Goal: Task Accomplishment & Management: Manage account settings

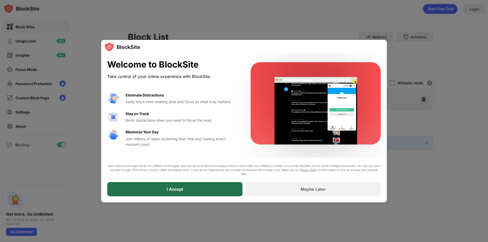
click at [151, 188] on div "I Accept" at bounding box center [174, 189] width 135 height 14
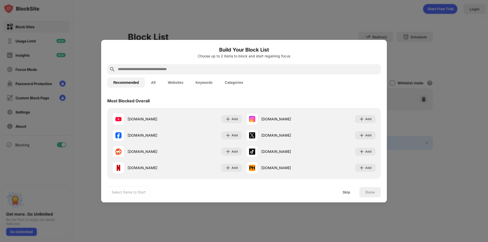
click at [184, 68] on input "text" at bounding box center [247, 69] width 261 height 6
click at [174, 66] on div at bounding box center [243, 69] width 273 height 10
click at [144, 73] on div at bounding box center [243, 69] width 273 height 10
click at [146, 70] on input "text" at bounding box center [247, 69] width 261 height 6
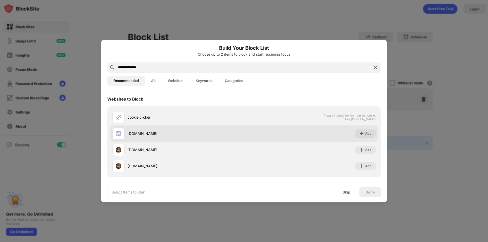
scroll to position [2, 0]
type input "**********"
click at [359, 131] on img at bounding box center [361, 133] width 5 height 5
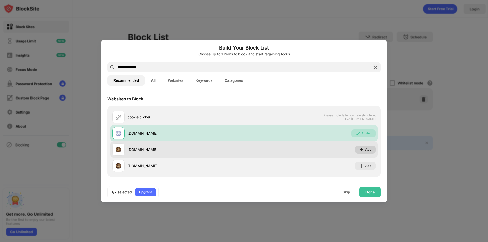
click at [359, 151] on img at bounding box center [361, 149] width 5 height 5
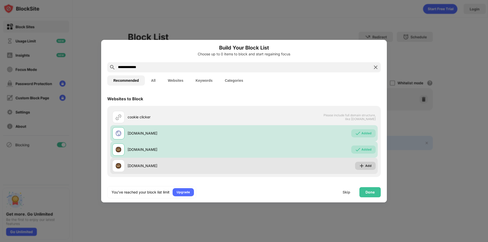
click at [360, 166] on img at bounding box center [361, 165] width 5 height 5
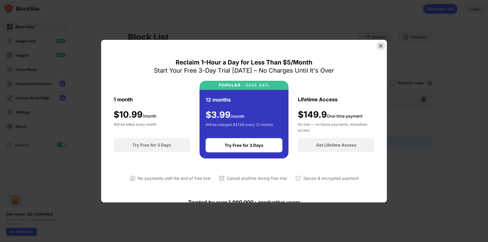
click at [380, 44] on img at bounding box center [380, 45] width 5 height 5
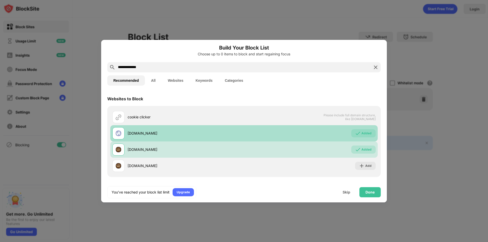
click at [355, 132] on img at bounding box center [357, 133] width 5 height 5
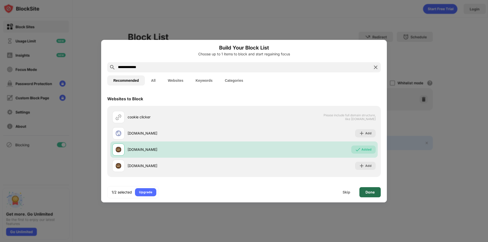
click at [374, 193] on div "Done" at bounding box center [369, 192] width 9 height 4
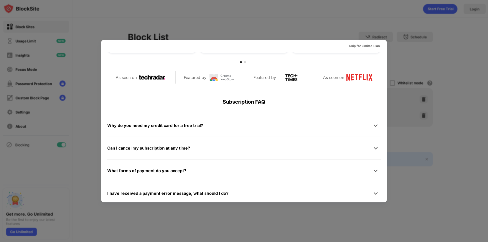
scroll to position [248, 0]
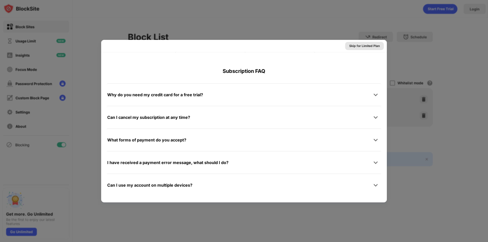
click at [357, 45] on div "Skip for Limited Plan" at bounding box center [364, 45] width 30 height 5
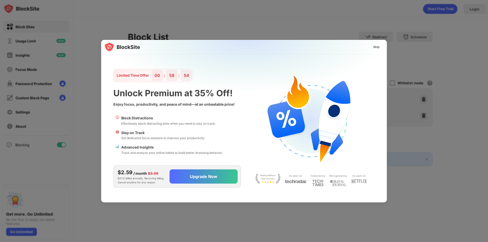
scroll to position [0, 0]
click at [377, 47] on div "Skip" at bounding box center [376, 46] width 7 height 5
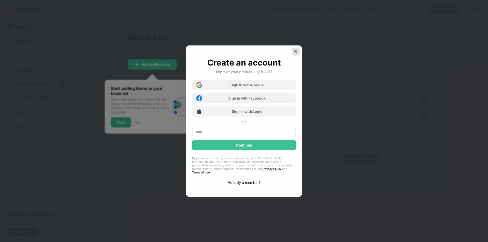
click at [294, 51] on img at bounding box center [295, 51] width 5 height 5
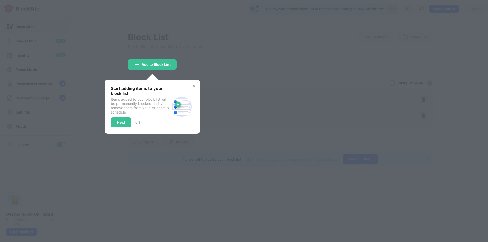
click at [195, 85] on img at bounding box center [194, 86] width 4 height 4
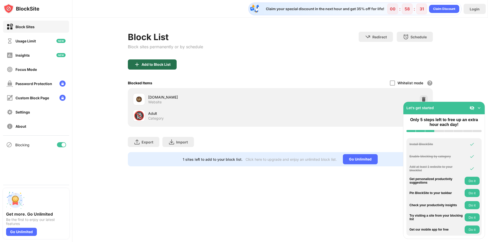
click at [158, 66] on div "Add to Block List" at bounding box center [156, 65] width 29 height 4
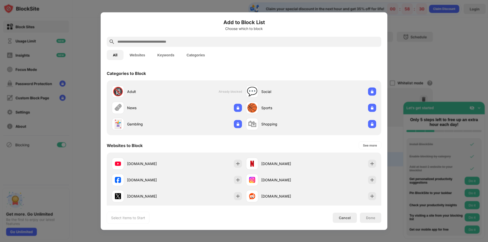
click at [137, 42] on input "text" at bounding box center [248, 42] width 262 height 6
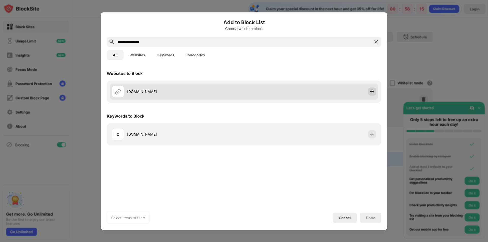
type input "**********"
click at [372, 89] on img at bounding box center [372, 91] width 5 height 5
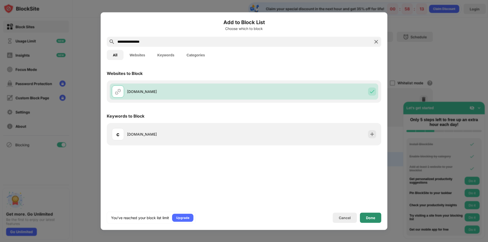
click at [370, 217] on div "Done" at bounding box center [370, 218] width 9 height 4
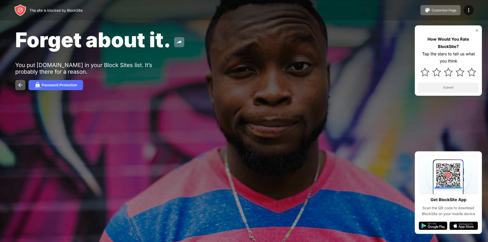
click at [479, 29] on div "How Would You Rate BlockSite? Tap the stars to tell us what you think Submit" at bounding box center [448, 60] width 67 height 70
click at [477, 30] on img at bounding box center [477, 30] width 4 height 4
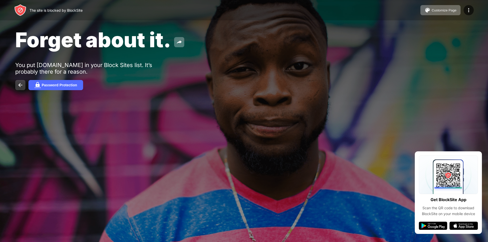
click at [17, 82] on img at bounding box center [20, 85] width 6 height 6
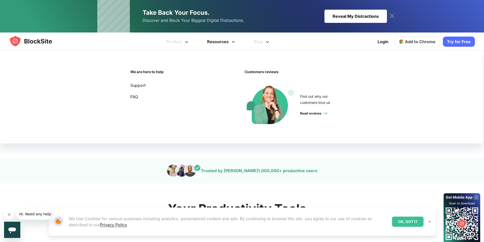
scroll to position [51, 0]
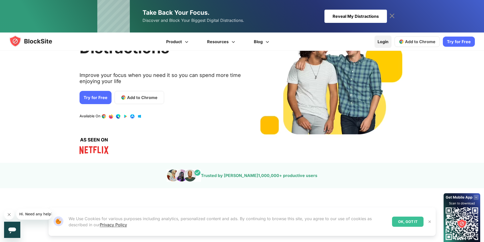
click at [381, 41] on link "Login" at bounding box center [383, 42] width 17 height 12
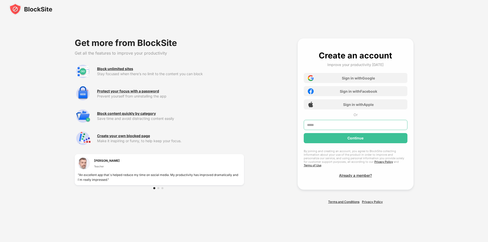
click at [317, 125] on input "text" at bounding box center [356, 125] width 104 height 10
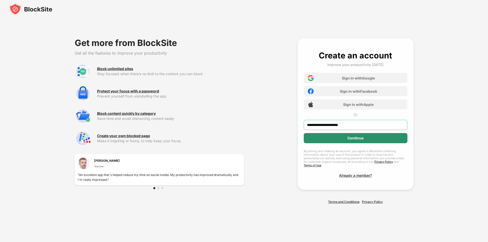
type input "**********"
click at [328, 137] on div "Continue" at bounding box center [356, 138] width 104 height 10
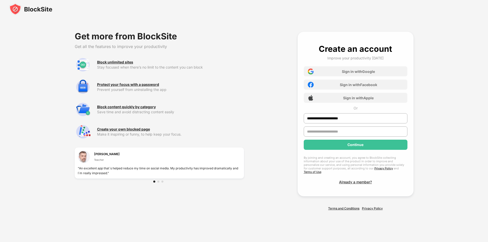
click at [346, 134] on input "text" at bounding box center [356, 132] width 104 height 10
click at [356, 76] on div "Sign in with Google Sign in with Facebook Sign in with Apple" at bounding box center [356, 83] width 104 height 40
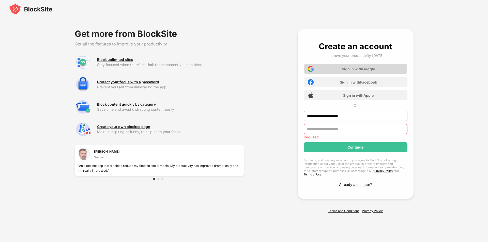
click at [358, 73] on div "Sign in with Google" at bounding box center [356, 69] width 104 height 10
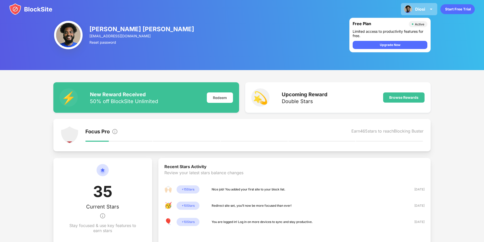
click at [424, 8] on div "Diosi" at bounding box center [420, 9] width 10 height 5
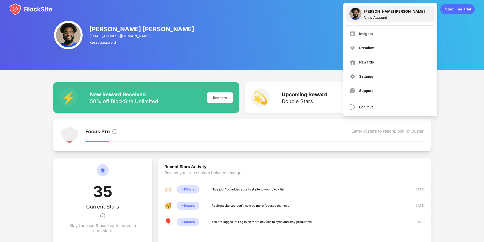
click at [364, 12] on div "[PERSON_NAME] [PERSON_NAME]" at bounding box center [394, 12] width 61 height 6
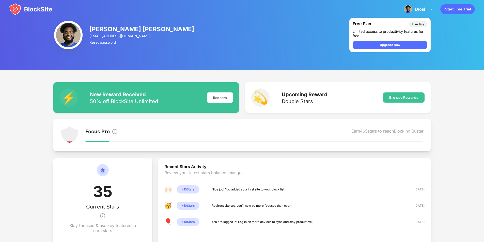
click at [452, 9] on icon "Start Free Trial" at bounding box center [451, 9] width 1 height 2
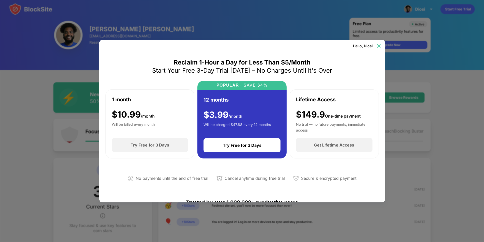
click at [377, 46] on img at bounding box center [378, 45] width 5 height 5
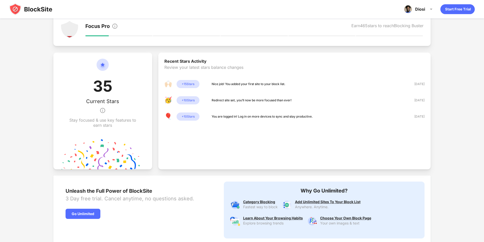
scroll to position [139, 0]
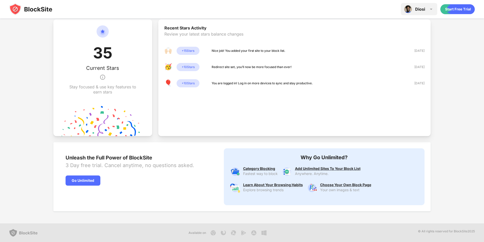
click at [419, 5] on div "[PERSON_NAME] [PERSON_NAME] [PERSON_NAME] View Account Insights Premium Rewards…" at bounding box center [419, 9] width 36 height 12
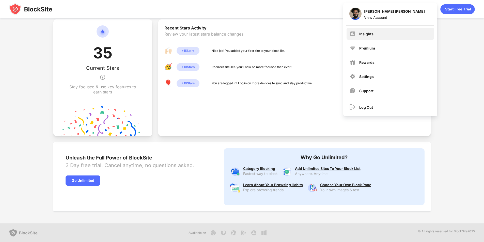
click at [363, 32] on div "Insights" at bounding box center [366, 34] width 14 height 4
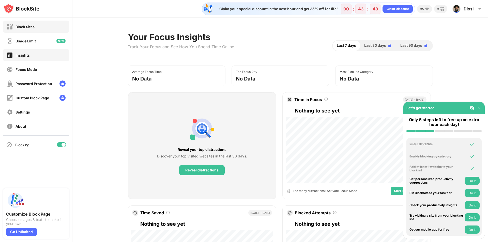
click at [20, 26] on div "Block Sites" at bounding box center [25, 27] width 19 height 4
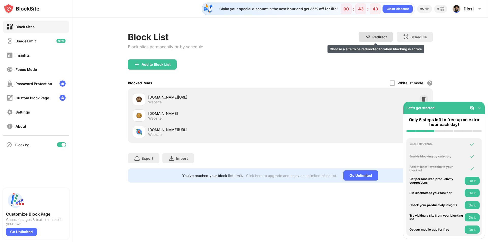
click at [370, 36] on img at bounding box center [368, 37] width 6 height 6
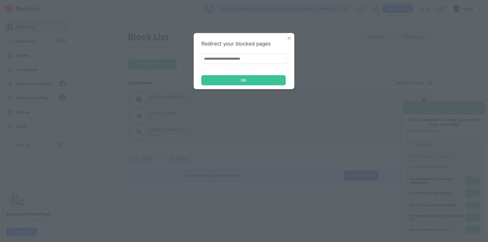
click at [255, 57] on input at bounding box center [243, 59] width 85 height 10
paste input "**********"
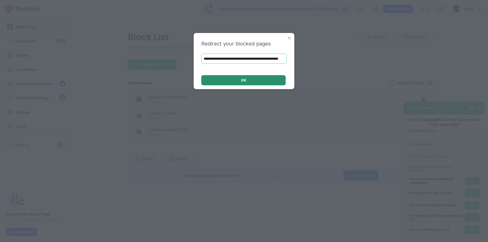
type input "**********"
click at [245, 80] on div "OK" at bounding box center [243, 80] width 5 height 4
